Goal: Transaction & Acquisition: Download file/media

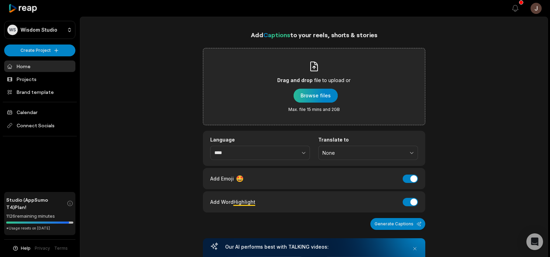
click at [312, 94] on div "button" at bounding box center [315, 96] width 44 height 14
click at [319, 95] on div "button" at bounding box center [315, 96] width 44 height 14
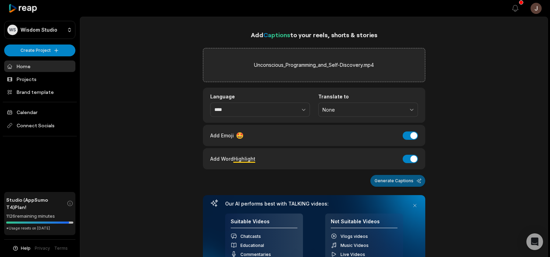
click at [401, 180] on button "Generate Captions" at bounding box center [397, 181] width 55 height 12
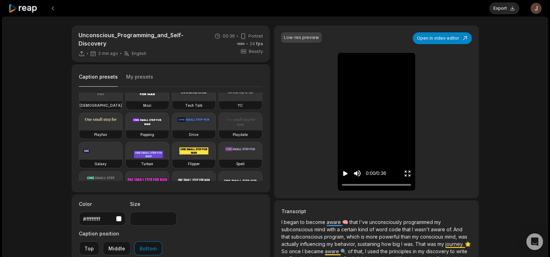
scroll to position [44, 0]
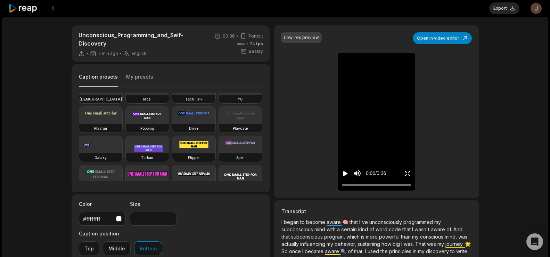
click at [126, 124] on video at bounding box center [147, 115] width 43 height 17
type input "**"
click at [503, 11] on button "Export" at bounding box center [504, 8] width 30 height 12
click at [498, 6] on button "Download" at bounding box center [500, 8] width 37 height 12
click at [55, 6] on button at bounding box center [53, 8] width 12 height 12
